Goal: Task Accomplishment & Management: Use online tool/utility

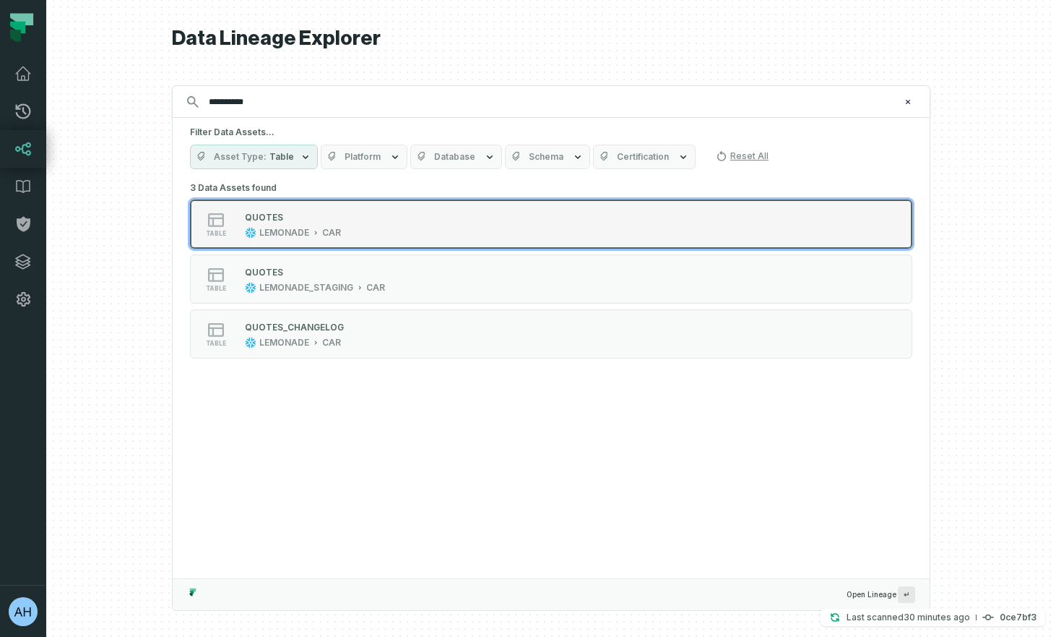
type input "**********"
click at [375, 228] on div "table QUOTES LEMONADE CAR" at bounding box center [373, 224] width 361 height 29
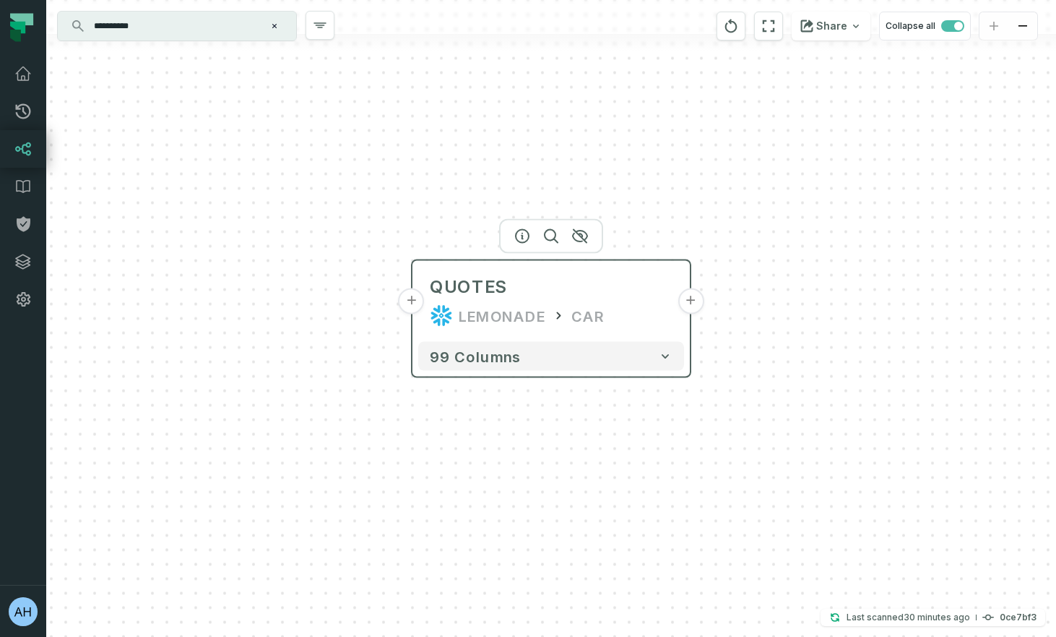
click at [413, 303] on button "+" at bounding box center [412, 301] width 26 height 26
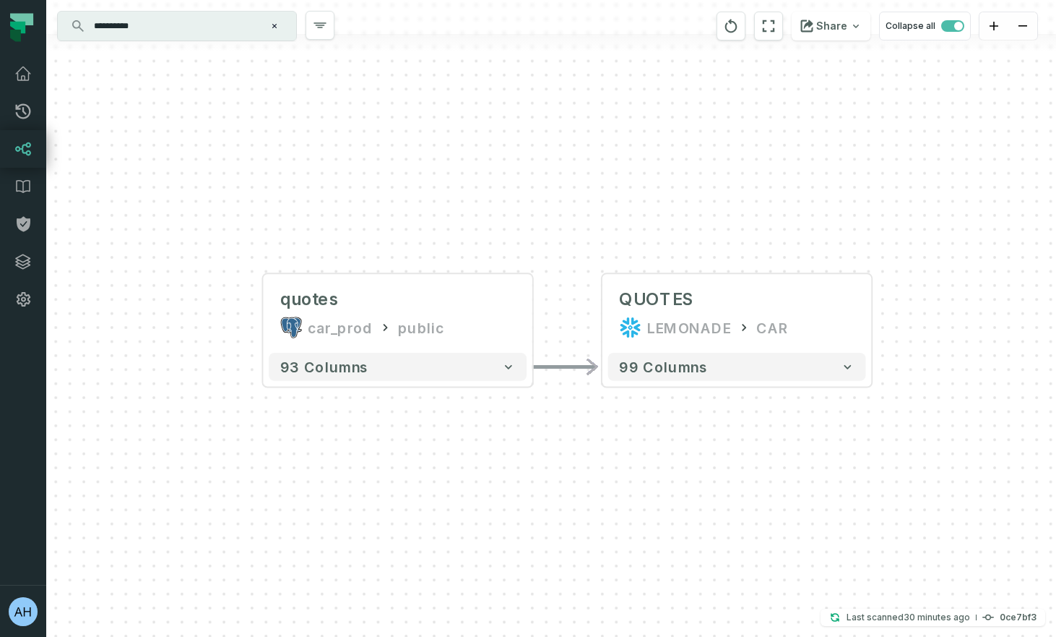
drag, startPoint x: 811, startPoint y: 425, endPoint x: 599, endPoint y: 428, distance: 212.5
click at [599, 428] on div "quotes car_prod public - 93 columns - QUOTES LEMONADE CAR + 99 columns" at bounding box center [551, 318] width 1010 height 637
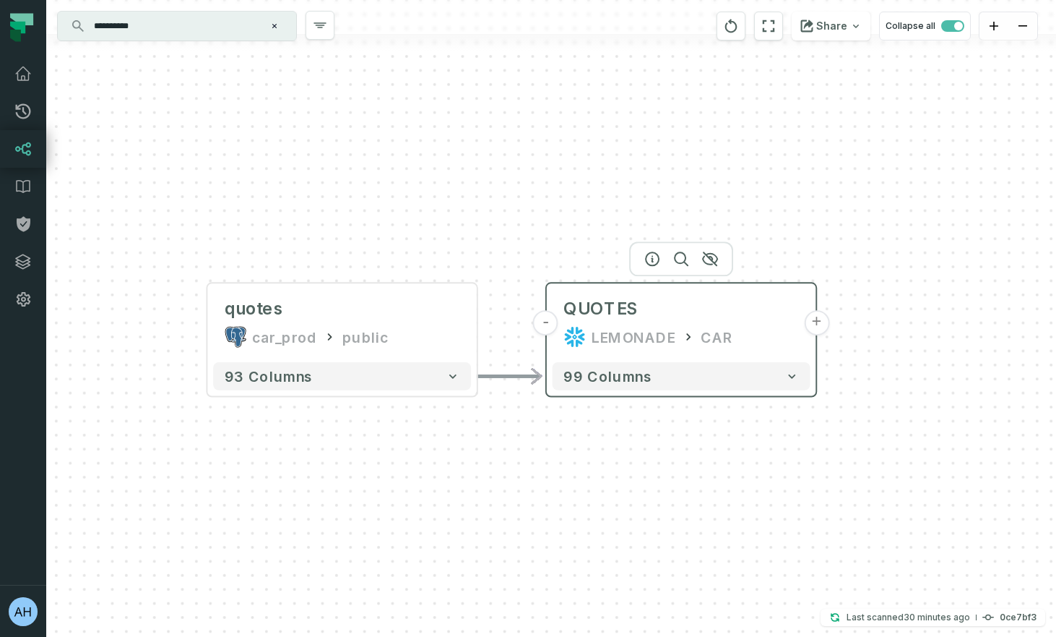
click at [816, 327] on button "+" at bounding box center [816, 322] width 25 height 25
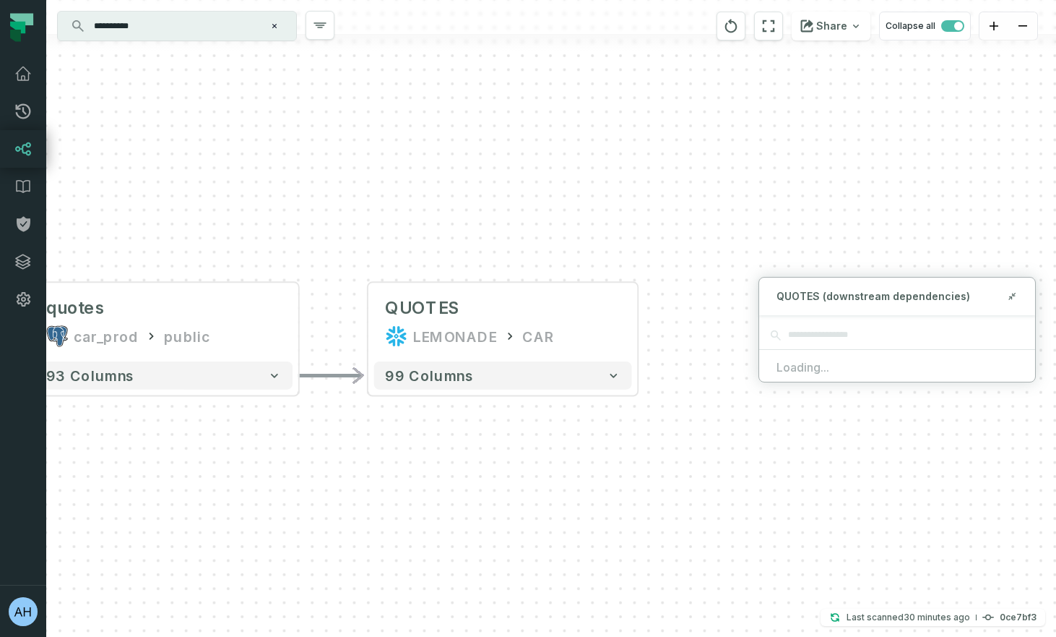
drag, startPoint x: 797, startPoint y: 443, endPoint x: 587, endPoint y: 437, distance: 209.6
click at [587, 437] on div "quotes car_prod public - 93 columns - QUOTES LEMONADE CAR + 99 columns" at bounding box center [551, 318] width 1010 height 637
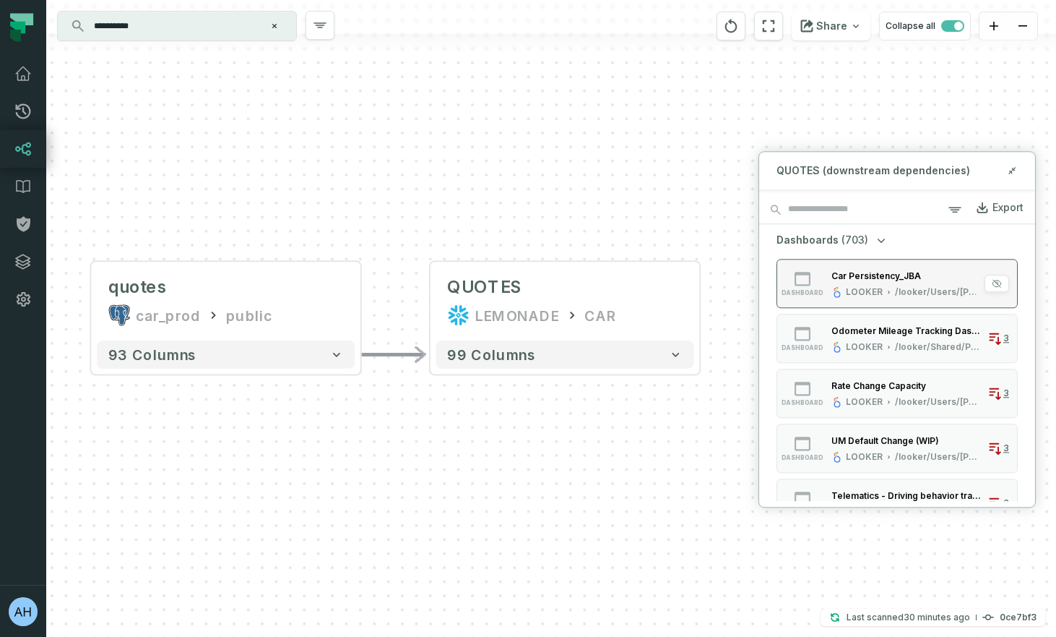
drag, startPoint x: 726, startPoint y: 287, endPoint x: 822, endPoint y: 268, distance: 97.9
click at [822, 268] on div "**********" at bounding box center [551, 318] width 1010 height 637
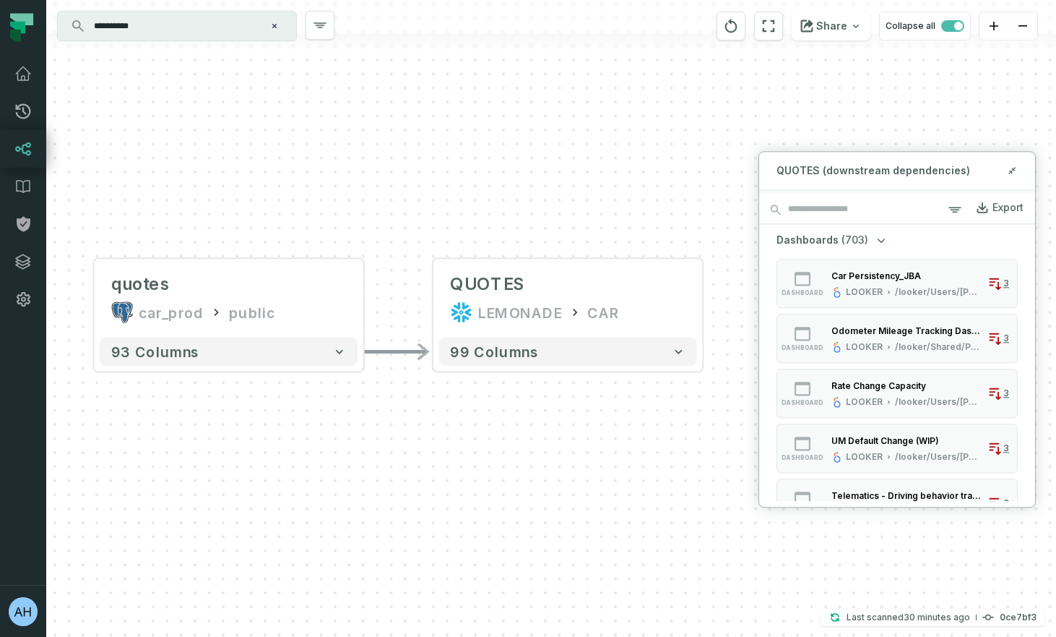
click at [878, 239] on icon "button" at bounding box center [881, 240] width 7 height 4
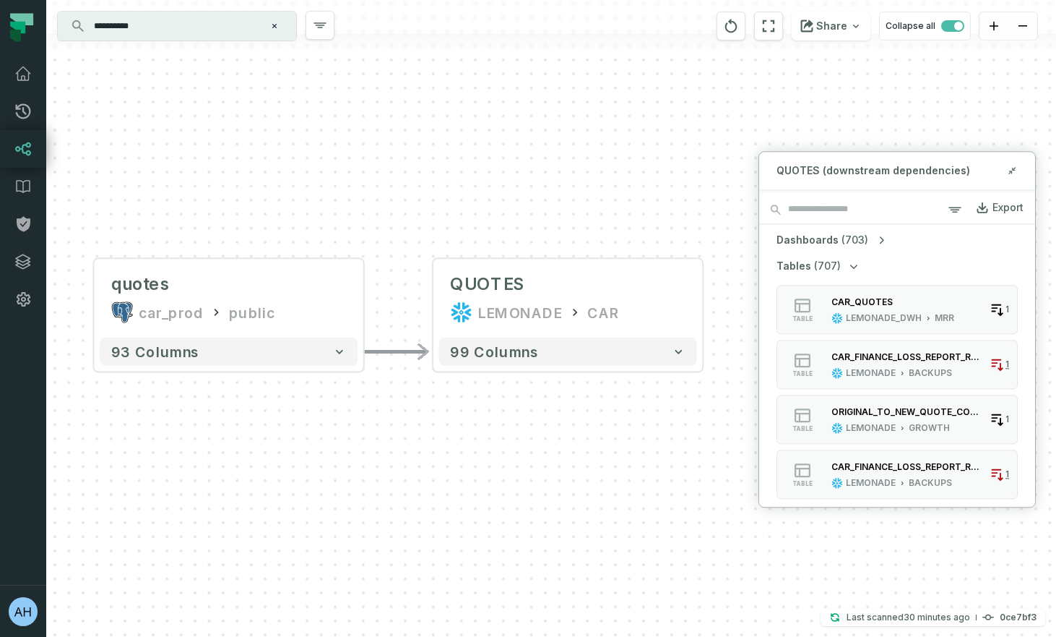
click at [853, 264] on icon "button" at bounding box center [853, 266] width 7 height 4
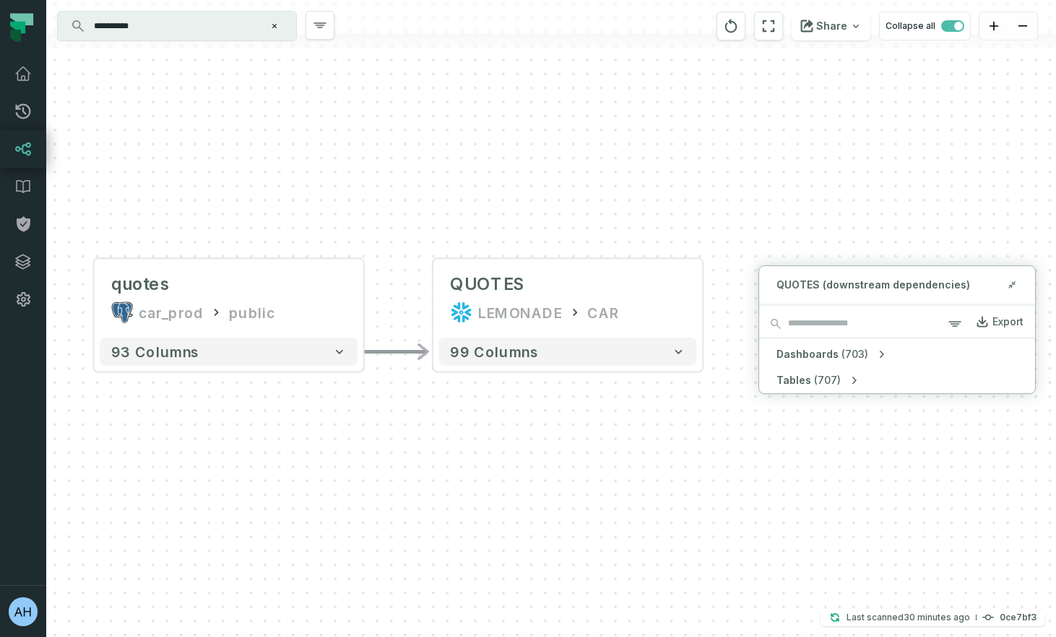
click at [869, 350] on button "Dashboards (703)" at bounding box center [833, 354] width 112 height 14
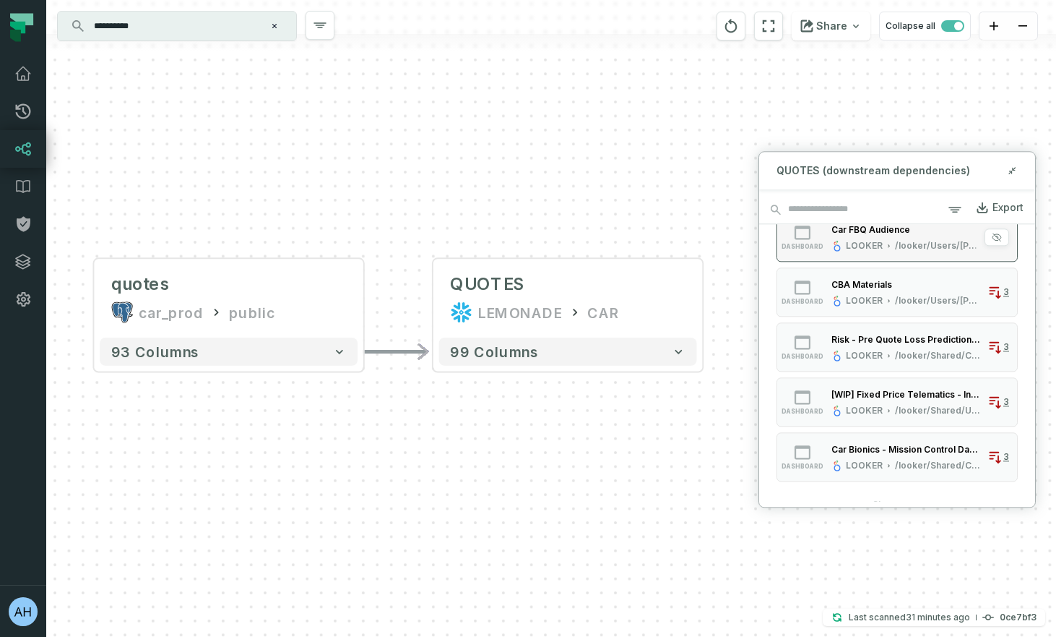
scroll to position [630, 0]
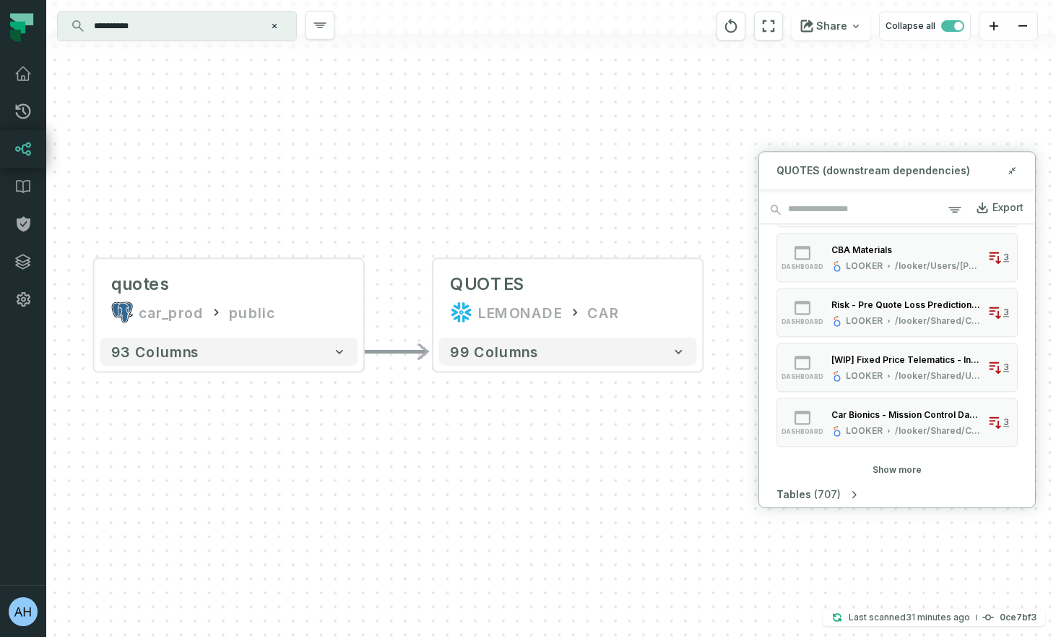
click at [888, 468] on button "Show more" at bounding box center [897, 470] width 49 height 12
click at [849, 494] on icon "button" at bounding box center [854, 494] width 14 height 14
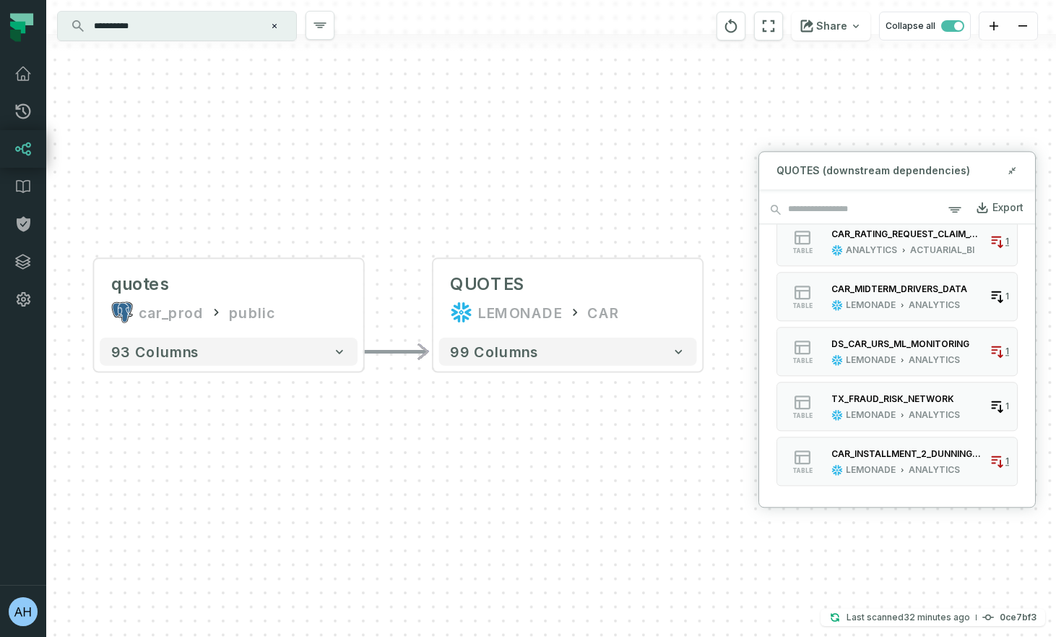
scroll to position [2312, 0]
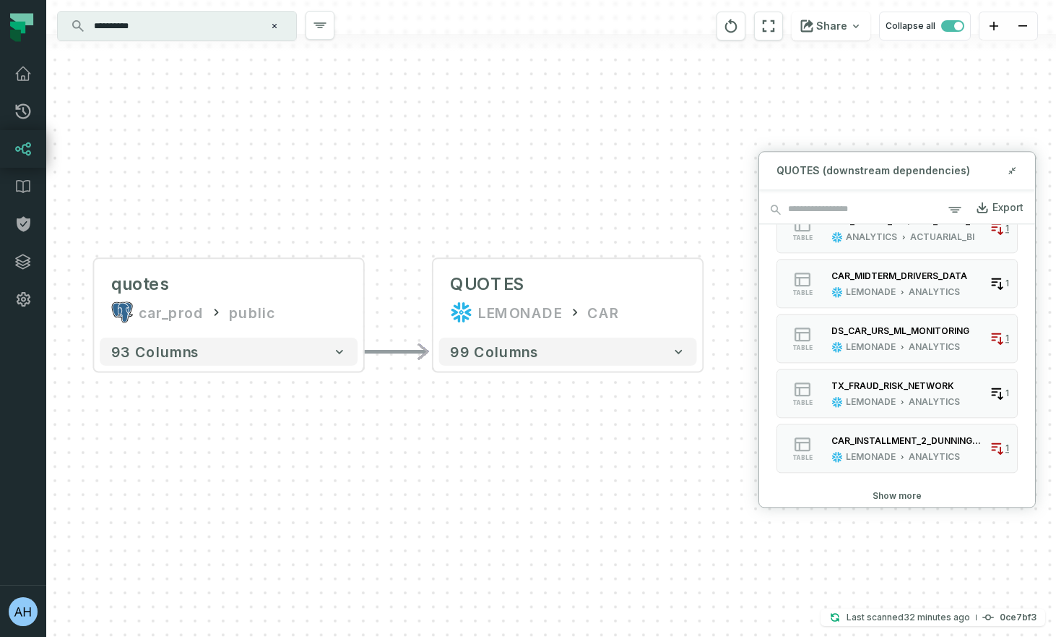
click at [654, 506] on div "quotes car_prod public - 93 columns - QUOTES LEMONADE CAR + 99 columns" at bounding box center [551, 318] width 1010 height 637
click at [999, 210] on div "Export" at bounding box center [1008, 207] width 31 height 13
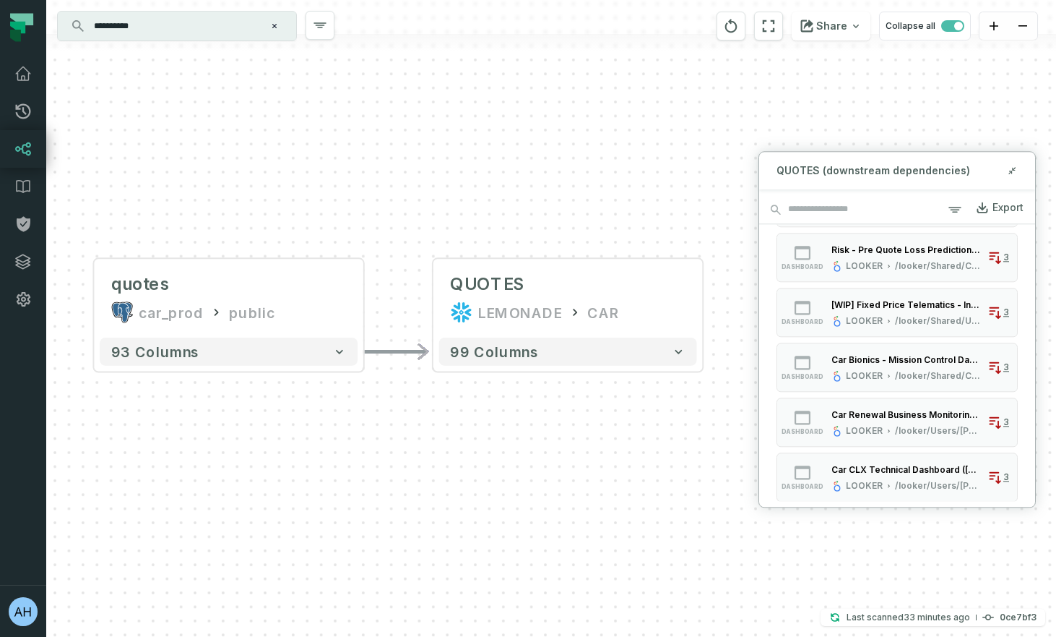
scroll to position [552, 0]
